Goal: Information Seeking & Learning: Learn about a topic

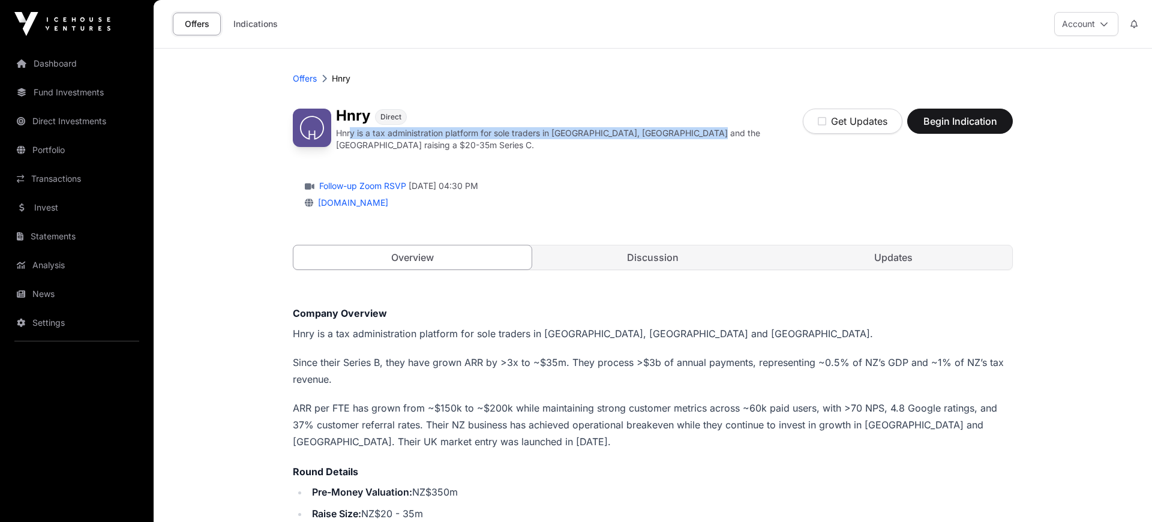
drag, startPoint x: 349, startPoint y: 134, endPoint x: 697, endPoint y: 128, distance: 348.1
click at [697, 128] on p "Hnry is a tax administration platform for sole traders in [GEOGRAPHIC_DATA], [G…" at bounding box center [569, 139] width 467 height 24
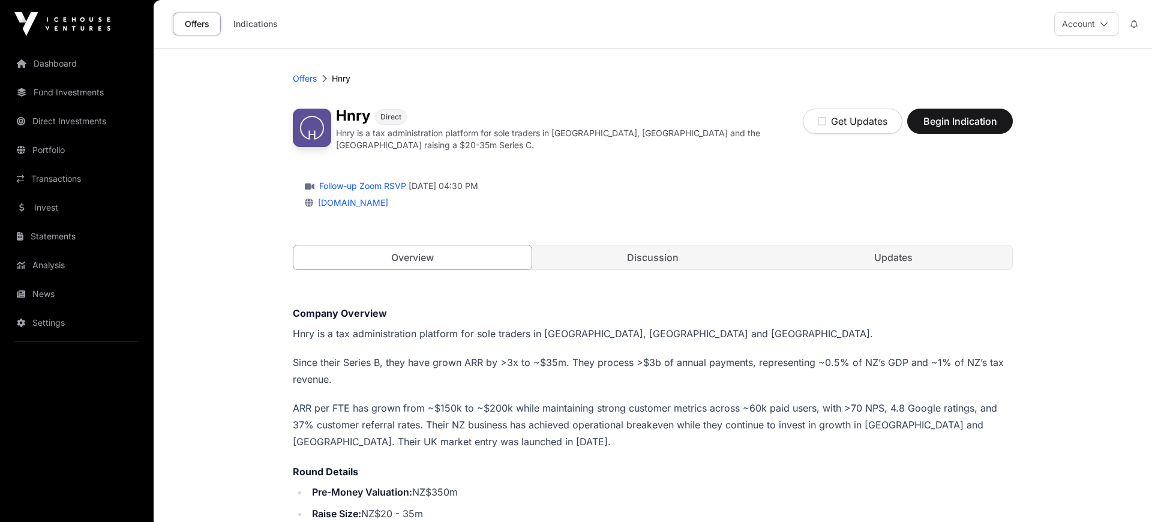
click at [690, 127] on p "Hnry is a tax administration platform for sole traders in [GEOGRAPHIC_DATA], [G…" at bounding box center [569, 139] width 467 height 24
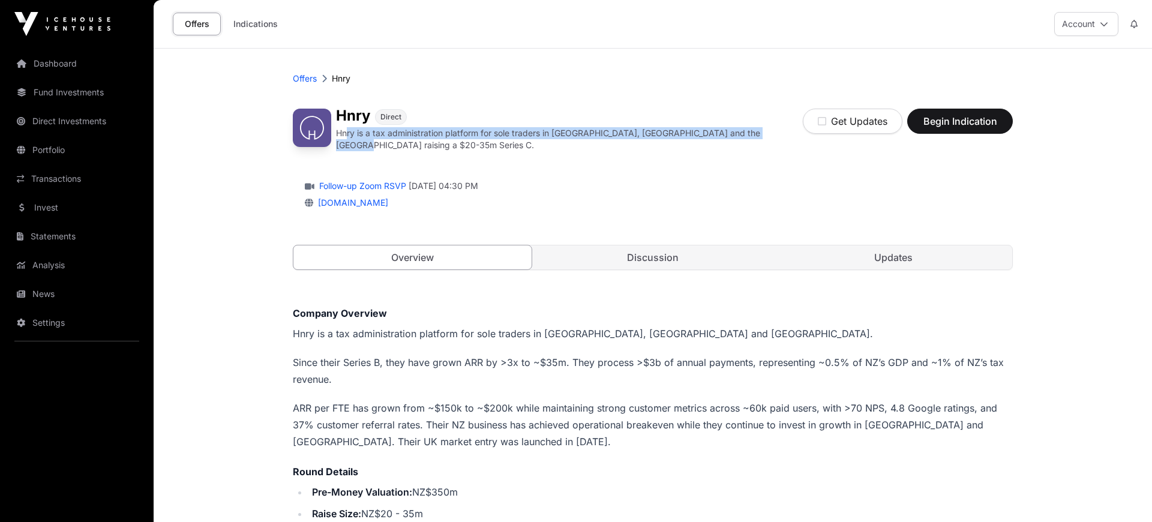
drag, startPoint x: 346, startPoint y: 130, endPoint x: 767, endPoint y: 137, distance: 421.3
click at [767, 137] on div "Hnry Direct Hnry is a tax administration platform for sole traders in [GEOGRAPH…" at bounding box center [653, 130] width 720 height 43
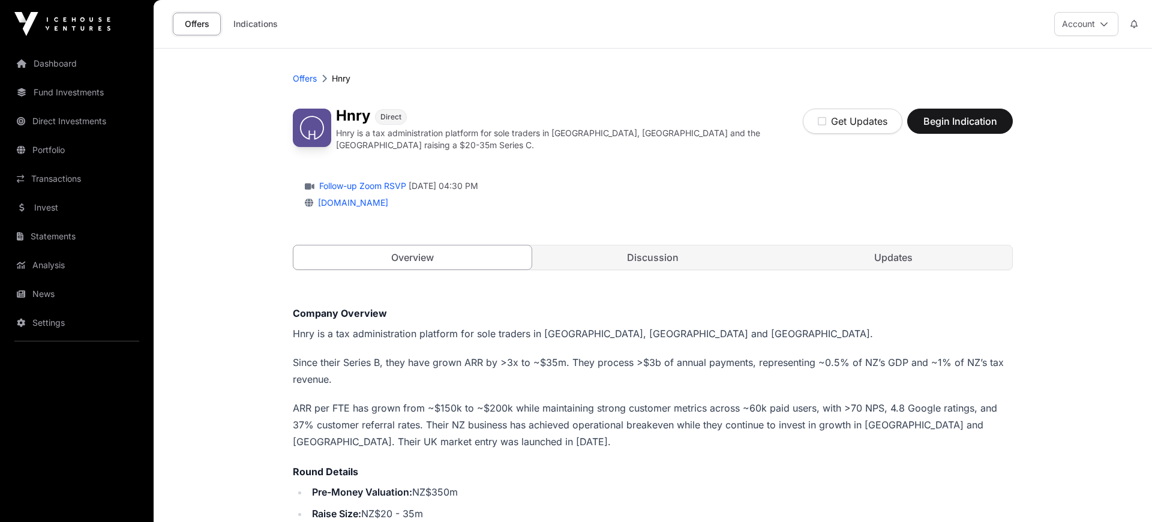
click at [767, 137] on div "Hnry Direct Hnry is a tax administration platform for sole traders in [GEOGRAPH…" at bounding box center [653, 130] width 720 height 43
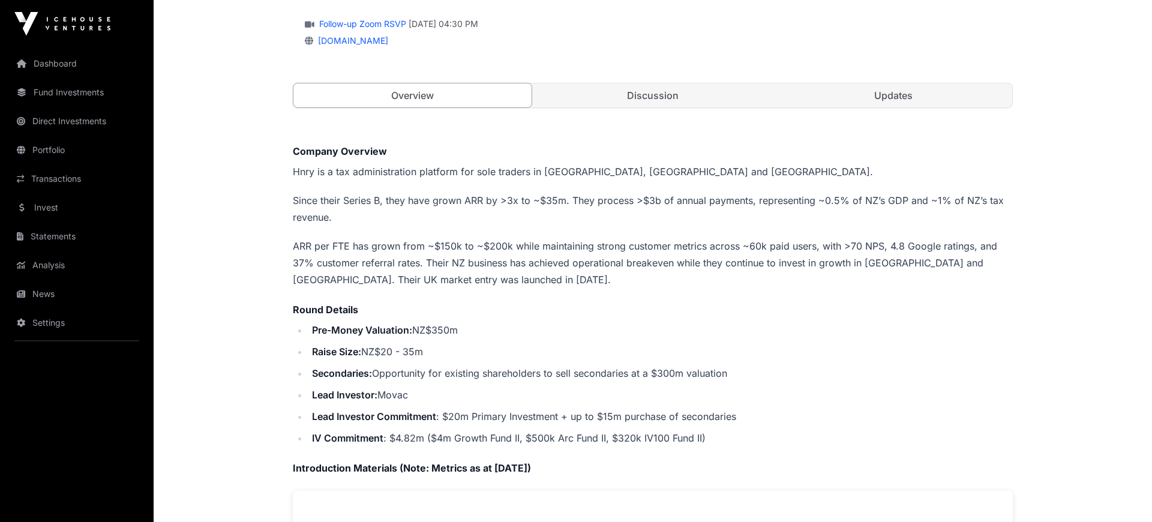
scroll to position [166, 0]
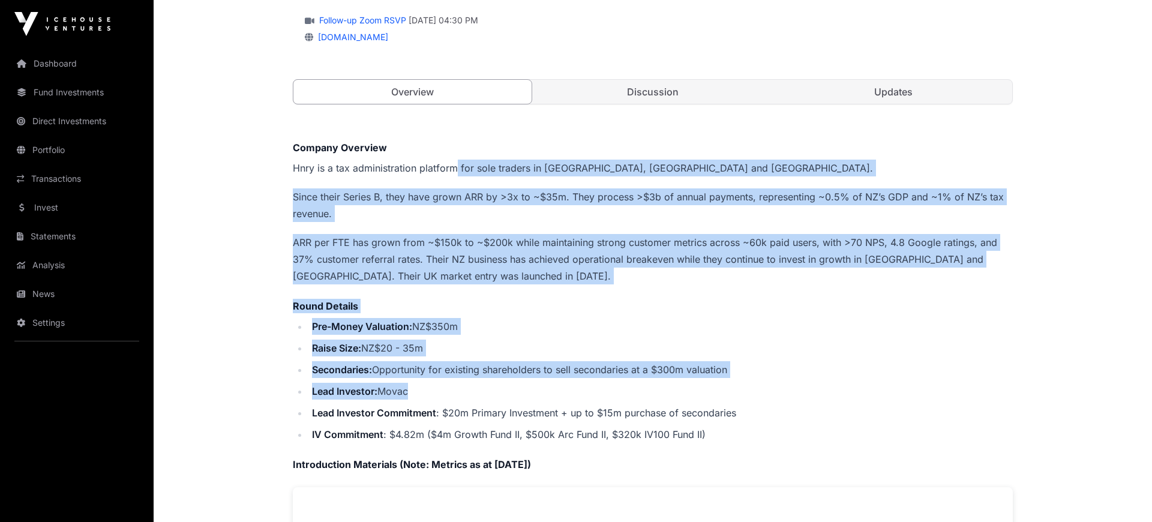
drag, startPoint x: 453, startPoint y: 161, endPoint x: 637, endPoint y: 353, distance: 266.1
click at [620, 388] on div "Company Overview Hnry is a tax administration platform for sole traders in [GEO…" at bounding box center [653, 516] width 720 height 752
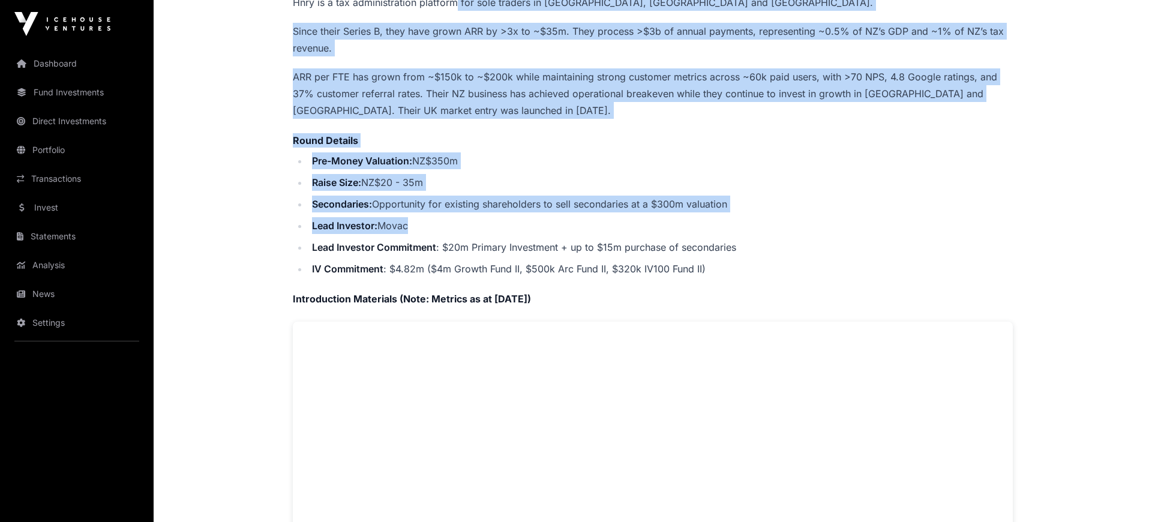
scroll to position [0, 0]
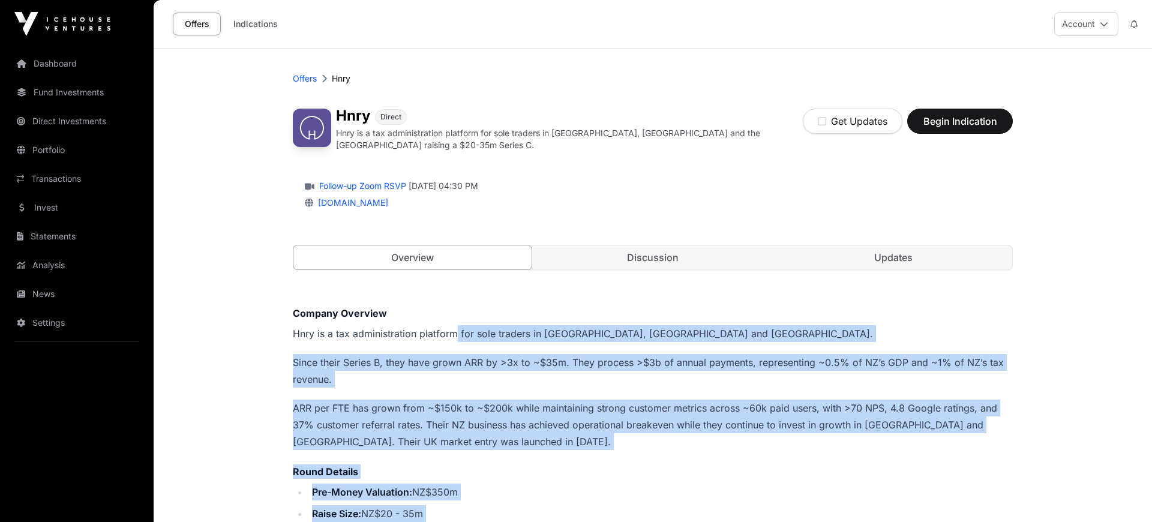
click at [655, 246] on link "Discussion" at bounding box center [653, 257] width 238 height 24
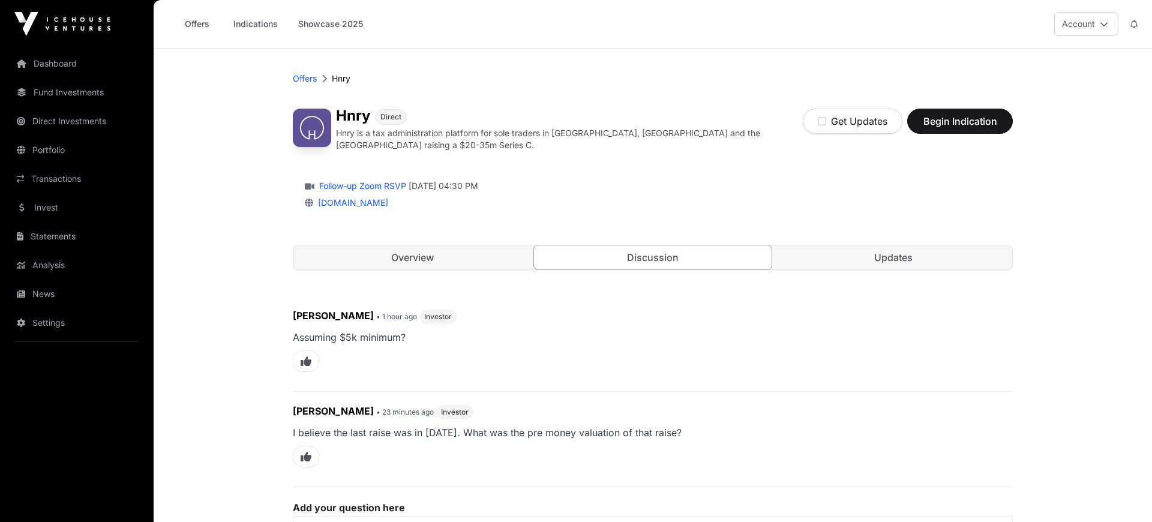
click at [406, 258] on link "Overview" at bounding box center [412, 257] width 238 height 24
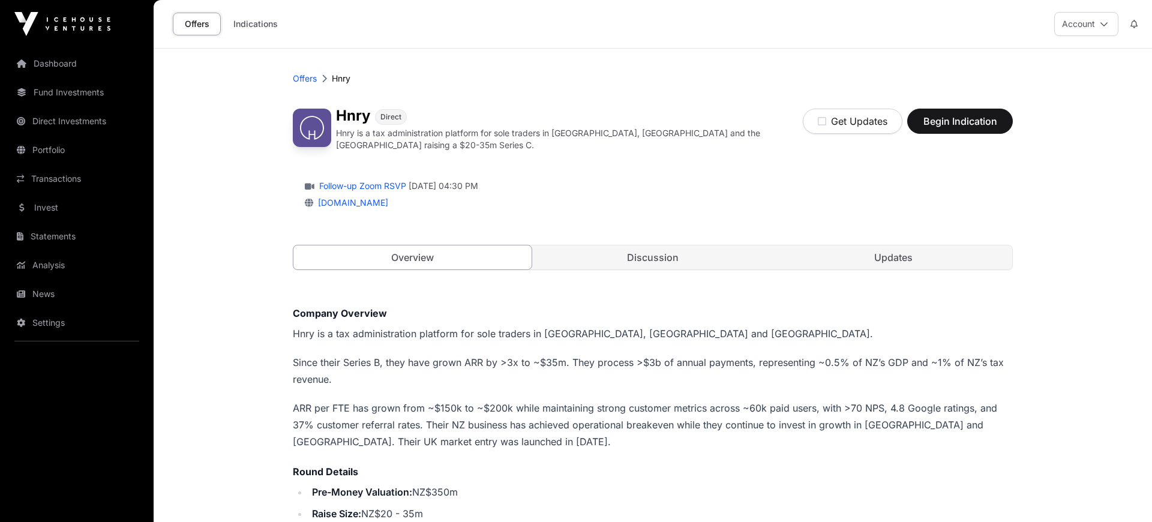
click at [862, 248] on link "Updates" at bounding box center [893, 257] width 238 height 24
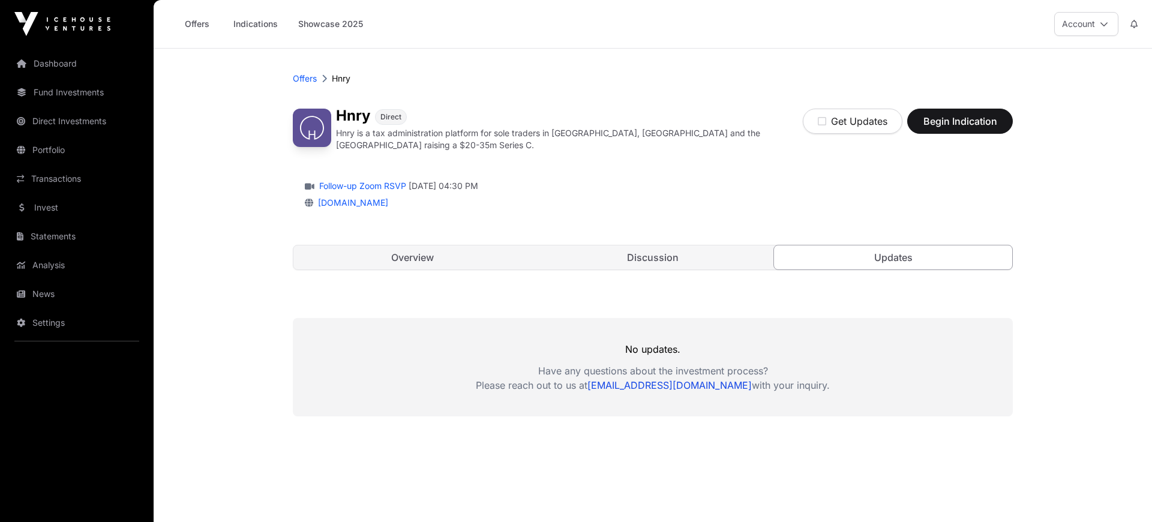
click at [404, 254] on link "Overview" at bounding box center [412, 257] width 238 height 24
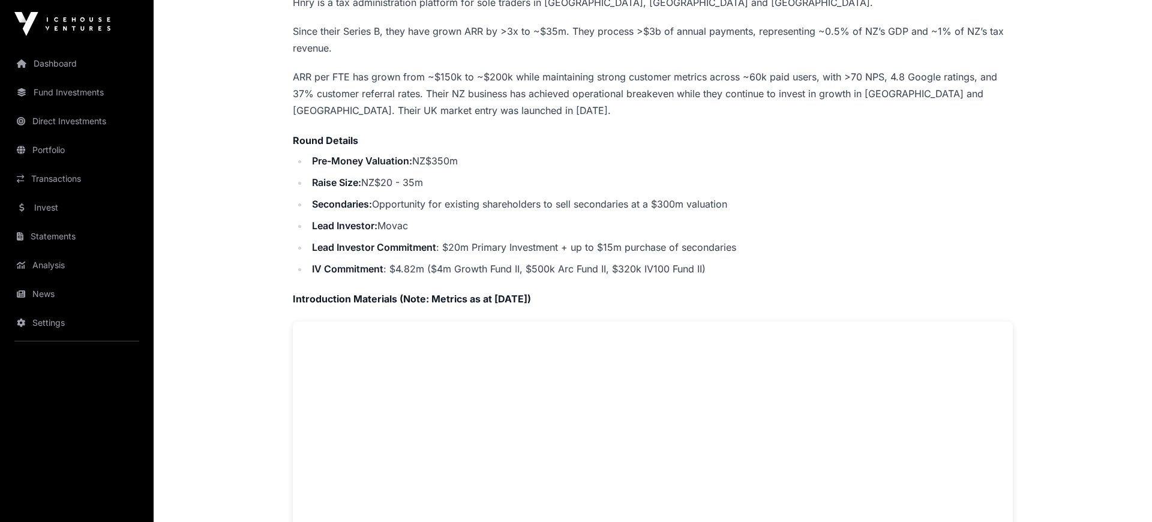
scroll to position [414, 0]
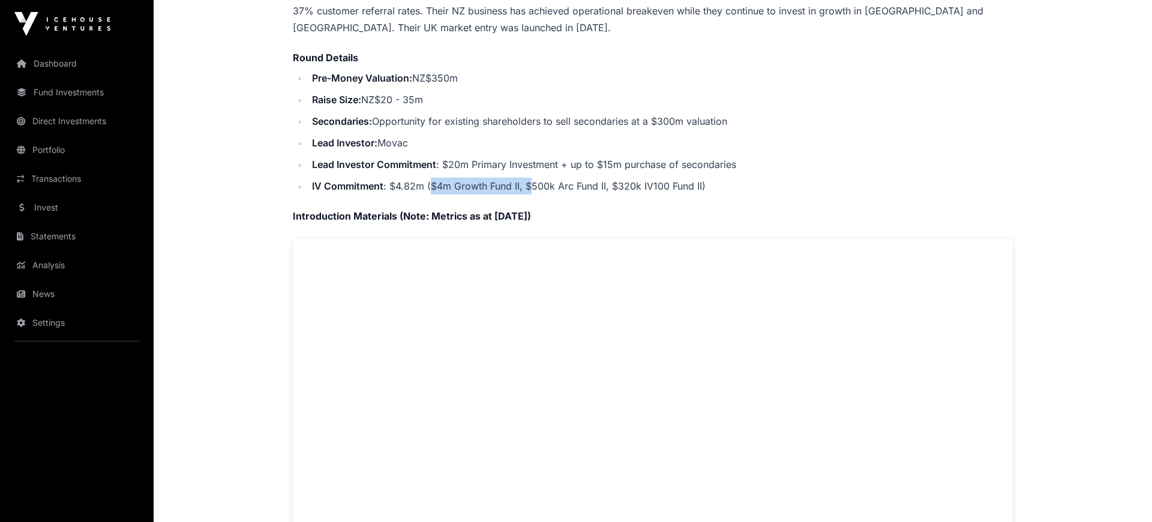
drag, startPoint x: 433, startPoint y: 182, endPoint x: 530, endPoint y: 181, distance: 97.8
click at [530, 181] on li "IV Commitment : $4.82m ($4m Growth Fund II, $500k Arc Fund II, $320k IV100 Fund…" at bounding box center [660, 186] width 705 height 17
click at [690, 191] on div "Company Overview Hnry is a tax administration platform for sole traders in [GEO…" at bounding box center [653, 268] width 720 height 752
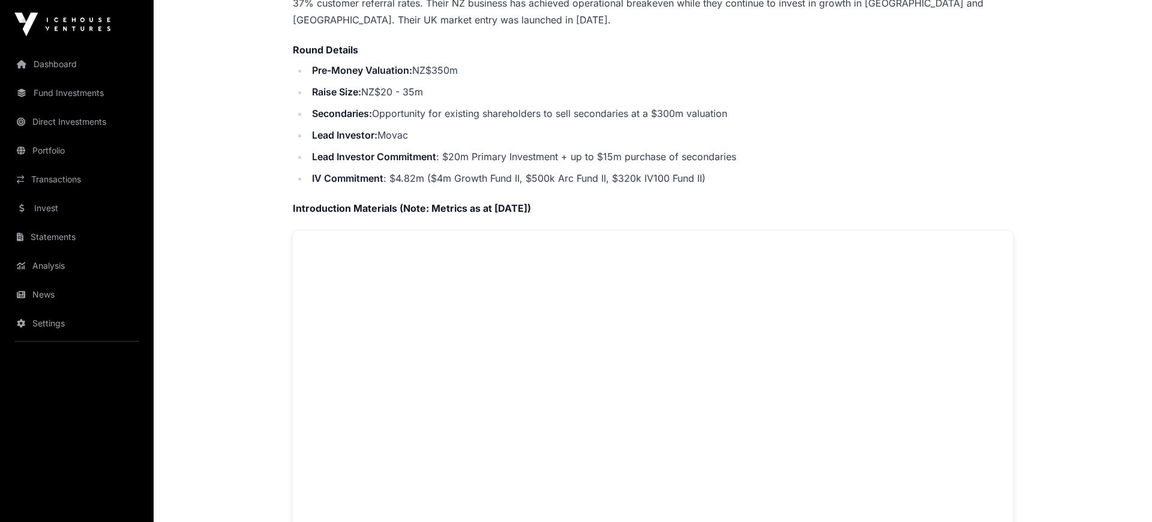
scroll to position [580, 0]
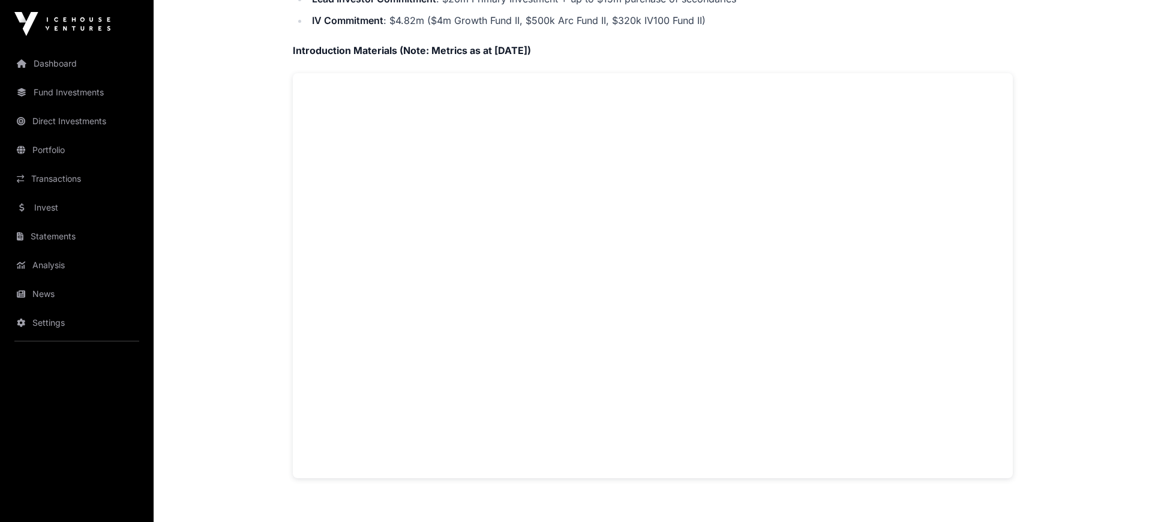
click at [742, 51] on h4 "Introduction Materials (Note: Metrics as at [DATE])" at bounding box center [653, 50] width 720 height 14
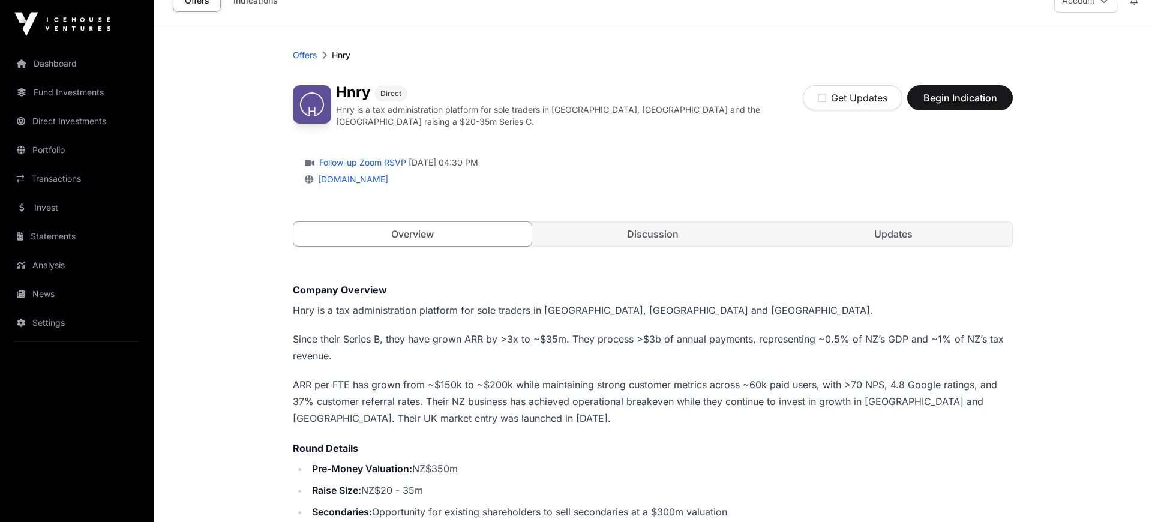
scroll to position [0, 0]
